Goal: Register for event/course

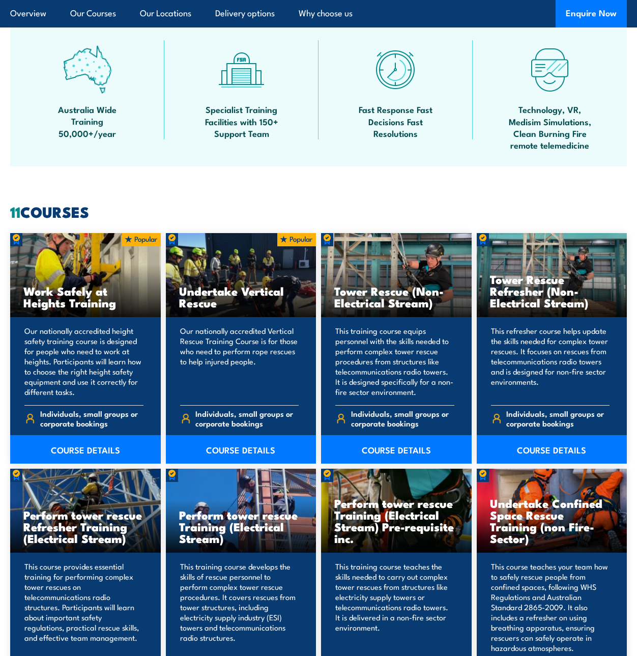
scroll to position [661, 0]
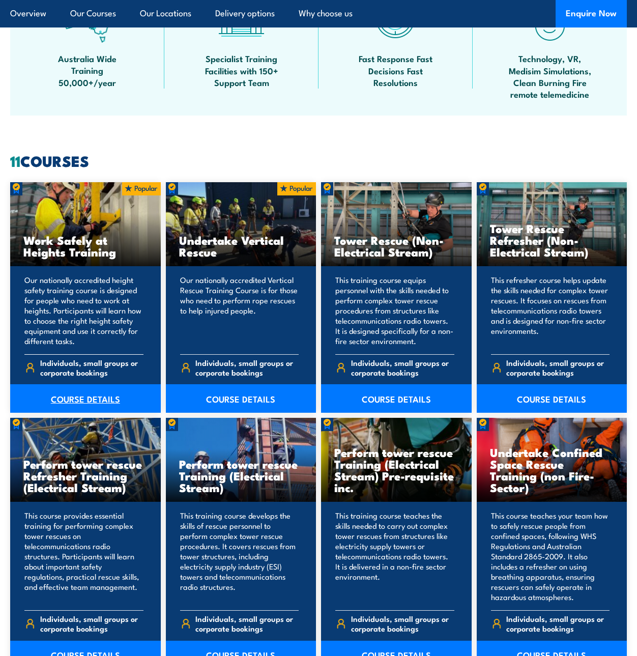
click at [98, 396] on link "COURSE DETAILS" at bounding box center [85, 398] width 151 height 28
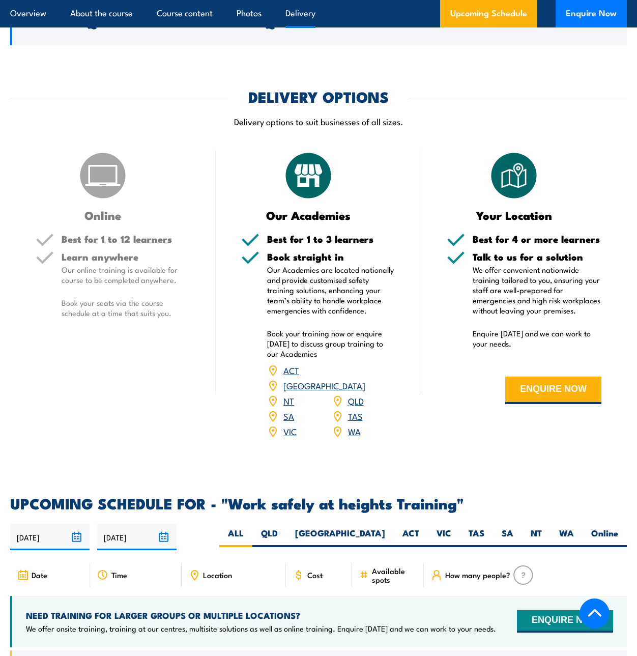
scroll to position [1221, 0]
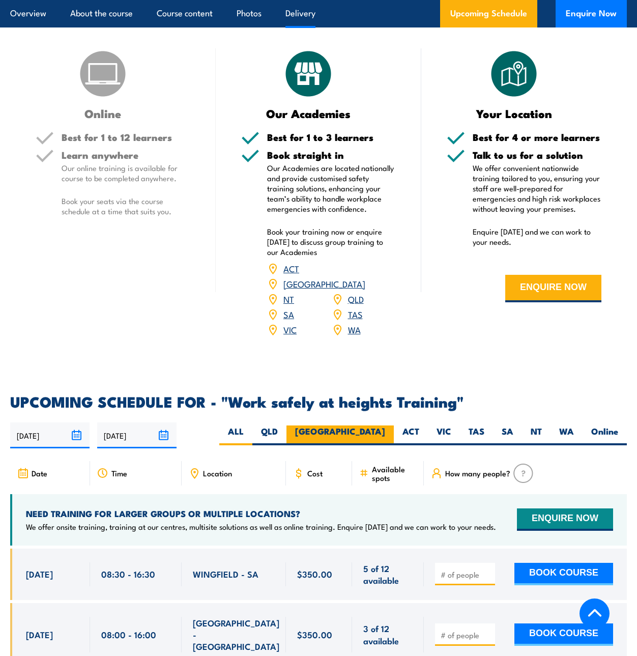
click at [365, 425] on label "[GEOGRAPHIC_DATA]" at bounding box center [339, 435] width 107 height 20
click at [385, 425] on input "[GEOGRAPHIC_DATA]" at bounding box center [388, 428] width 7 height 7
radio input "true"
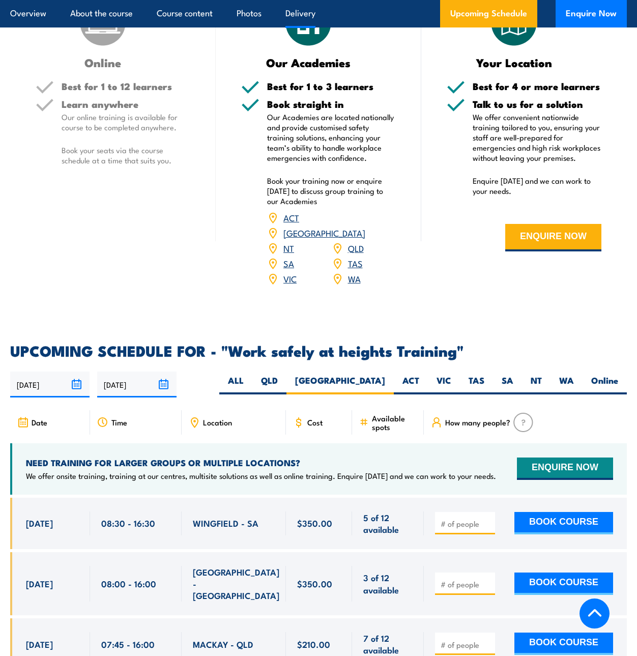
scroll to position [1323, 0]
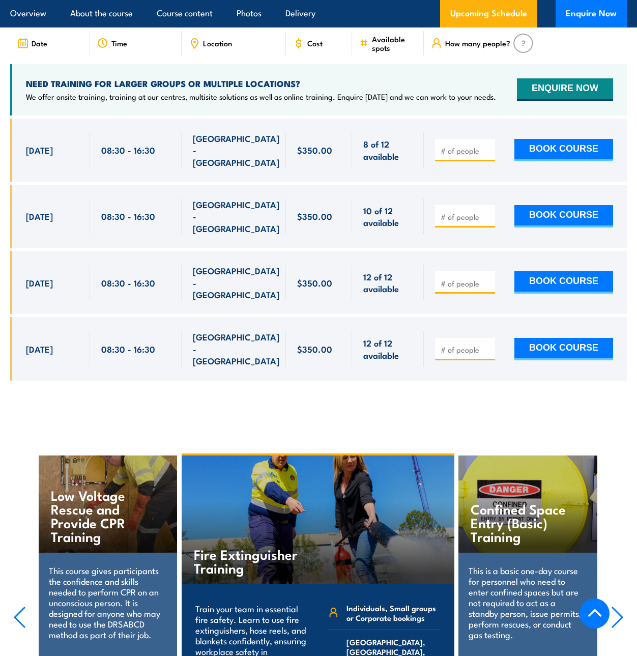
scroll to position [1448, 0]
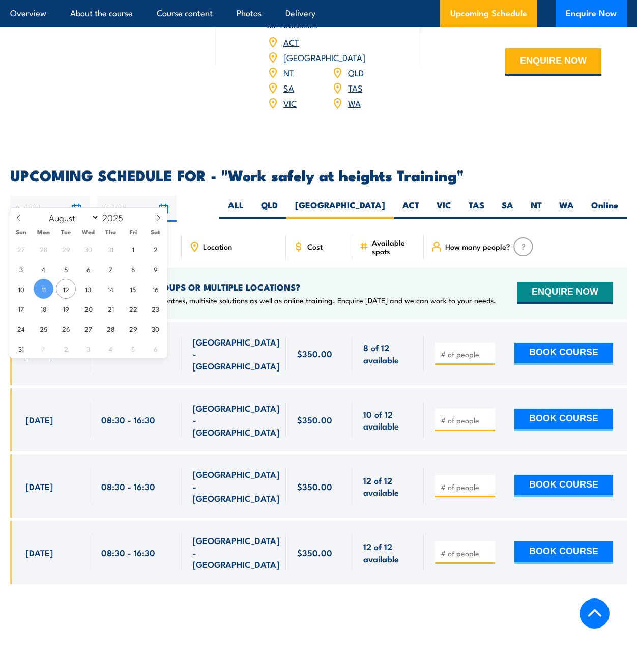
click at [71, 196] on input "[DATE]" at bounding box center [49, 209] width 79 height 26
click at [163, 196] on input "07/02/2026" at bounding box center [136, 209] width 79 height 26
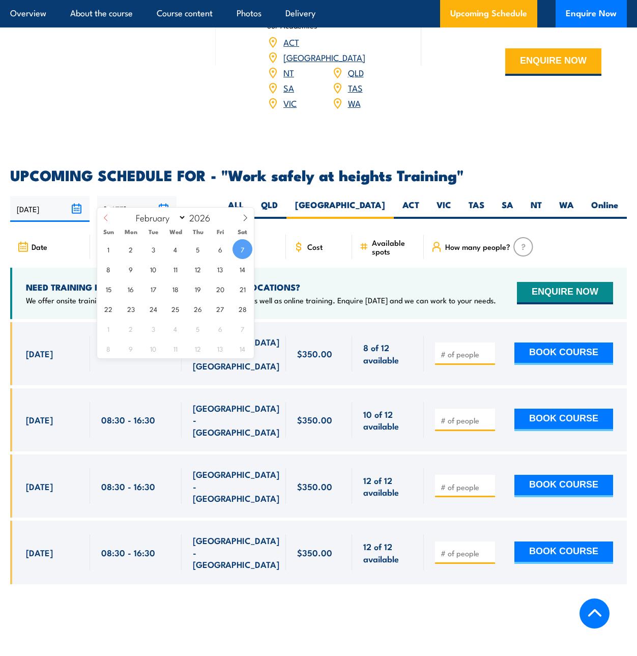
click at [108, 221] on icon at bounding box center [105, 217] width 7 height 7
select select "0"
click at [108, 221] on icon at bounding box center [105, 217] width 7 height 7
type input "2025"
click at [108, 221] on icon at bounding box center [105, 217] width 7 height 7
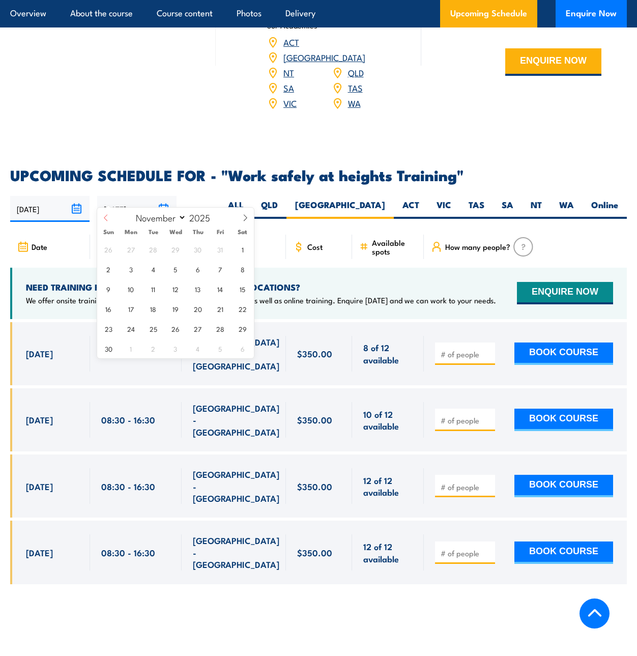
click at [108, 221] on icon at bounding box center [105, 217] width 7 height 7
select select "7"
click at [219, 294] on span "15" at bounding box center [220, 289] width 20 height 20
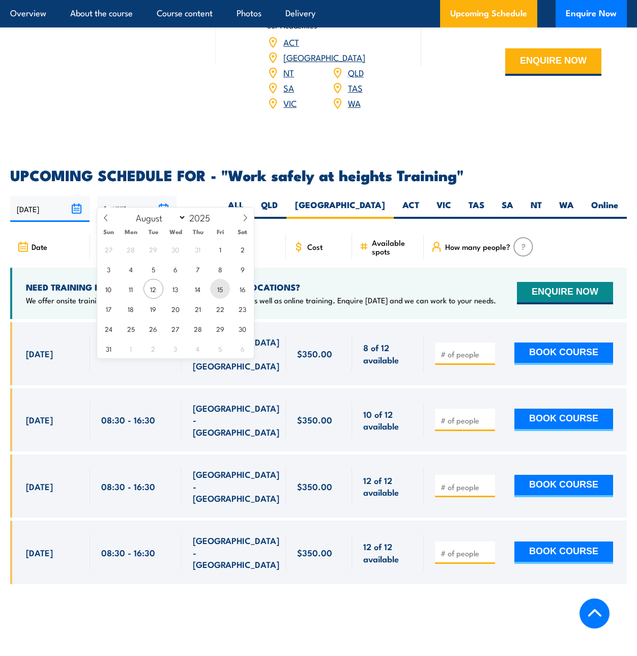
type input "15/08/2025"
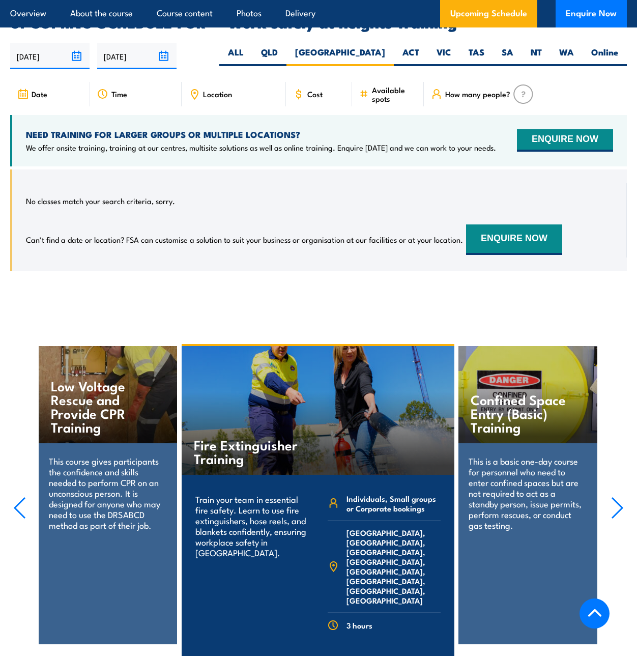
scroll to position [1549, 0]
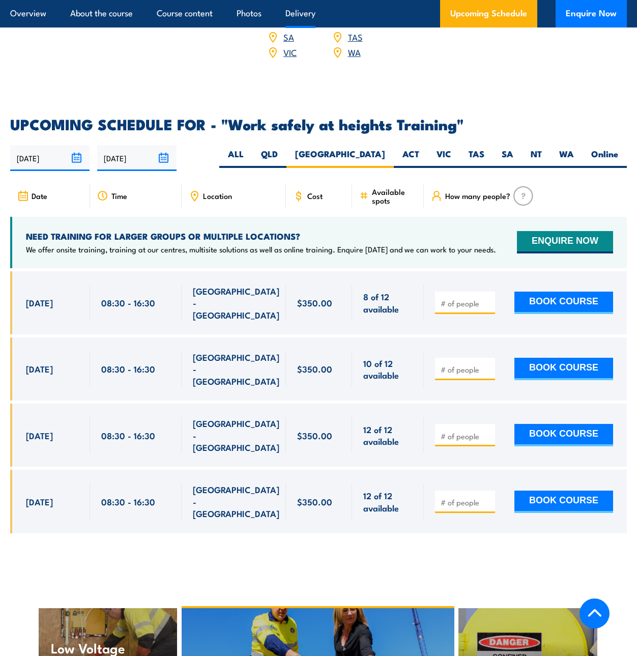
scroll to position [1397, 0]
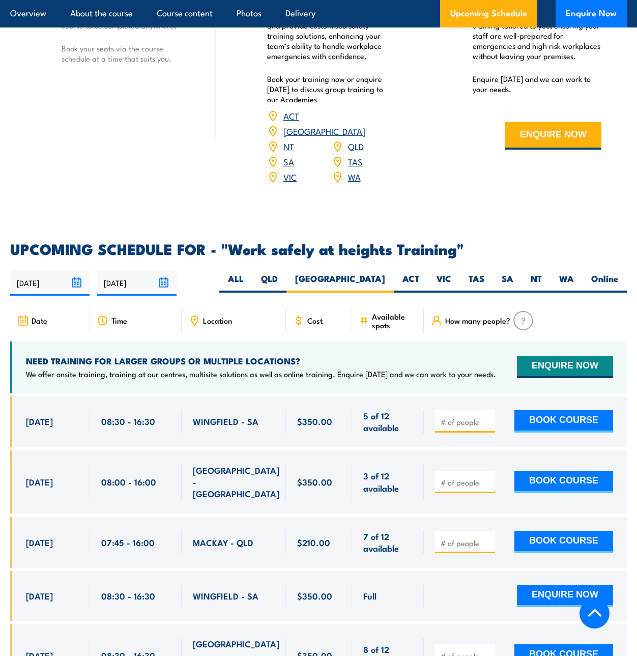
scroll to position [1526, 0]
